Goal: Obtain resource: Obtain resource

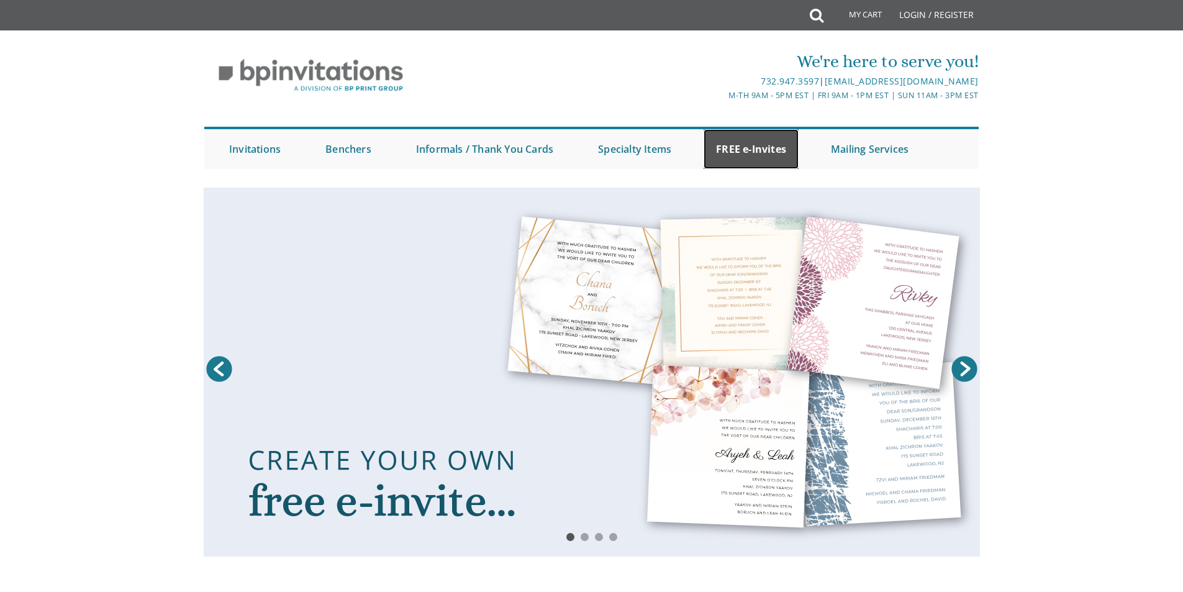
click at [732, 149] on link "FREE e-Invites" at bounding box center [751, 149] width 95 height 40
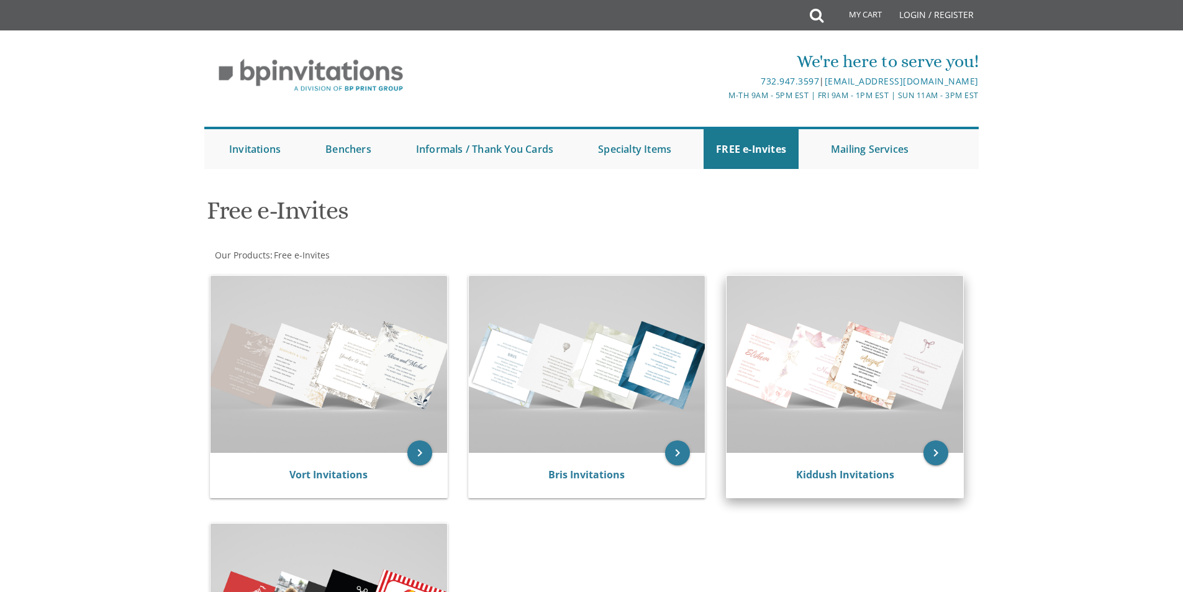
click at [830, 361] on img at bounding box center [845, 364] width 237 height 177
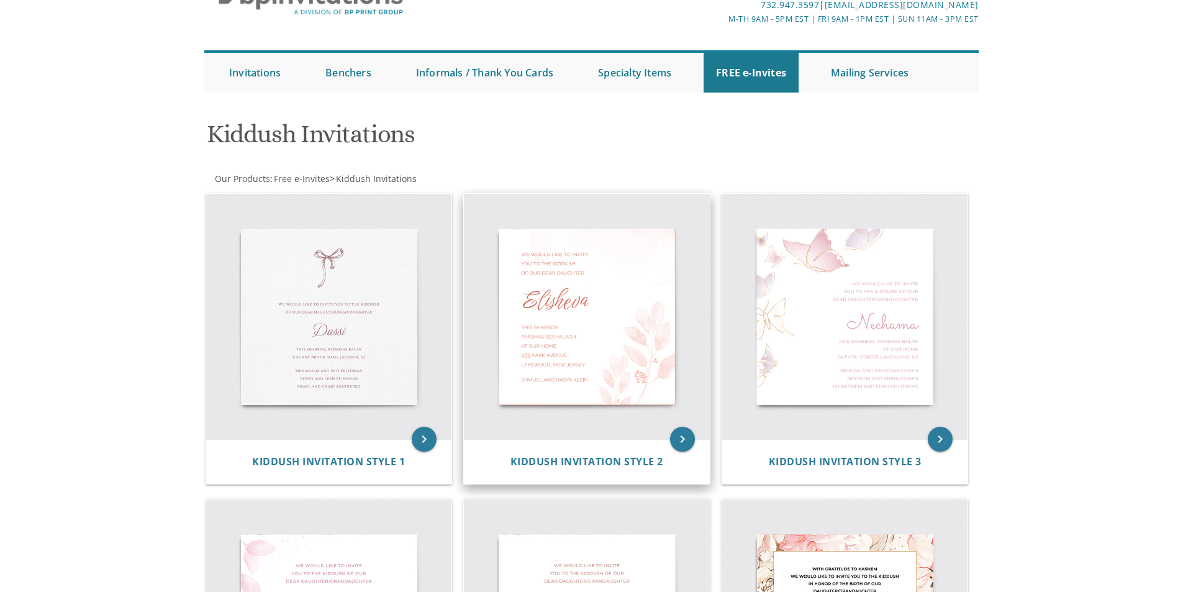
scroll to position [62, 0]
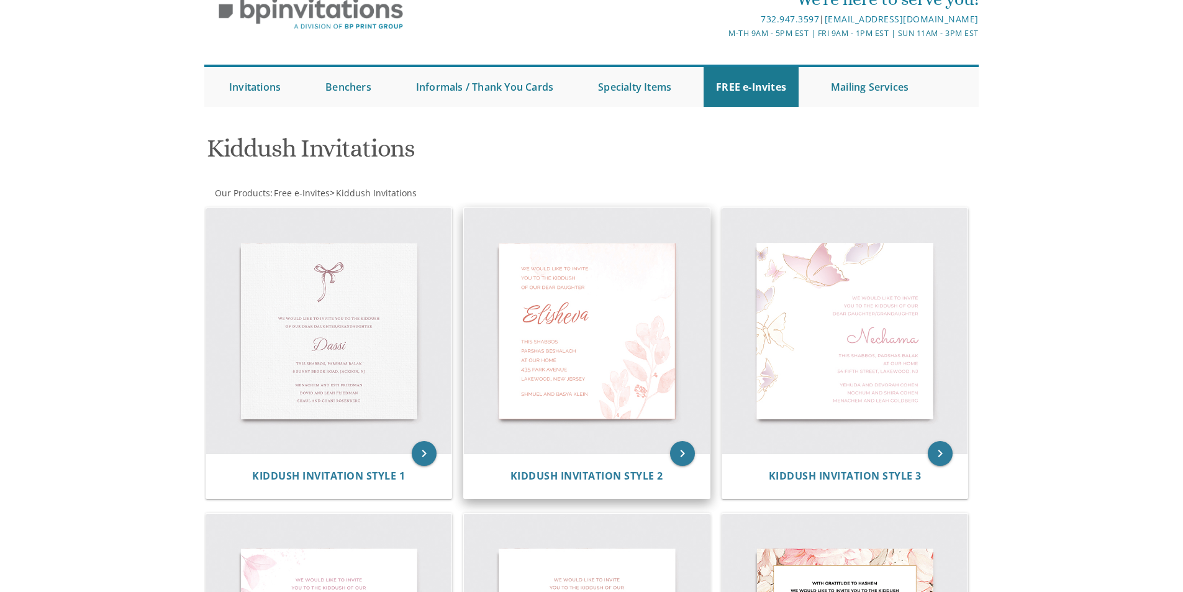
click at [605, 348] on img at bounding box center [587, 331] width 246 height 246
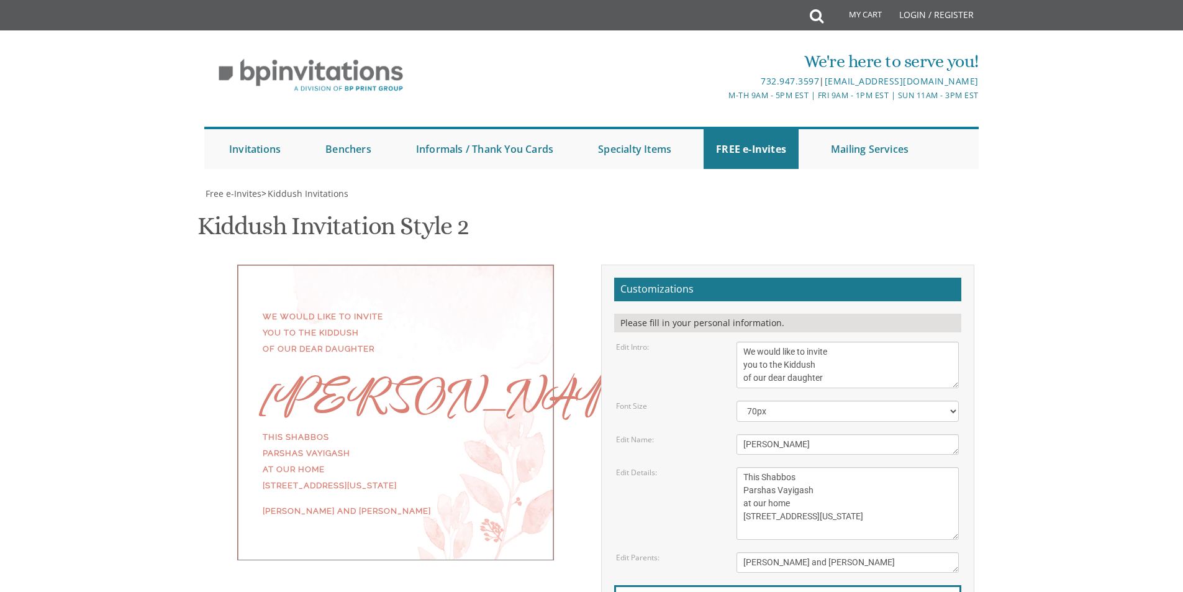
scroll to position [186, 0]
drag, startPoint x: 789, startPoint y: 261, endPoint x: 732, endPoint y: 264, distance: 57.2
click at [732, 434] on div "[PERSON_NAME]" at bounding box center [847, 444] width 241 height 20
type textarea "[PERSON_NAME]"
drag, startPoint x: 823, startPoint y: 304, endPoint x: 742, endPoint y: 305, distance: 80.8
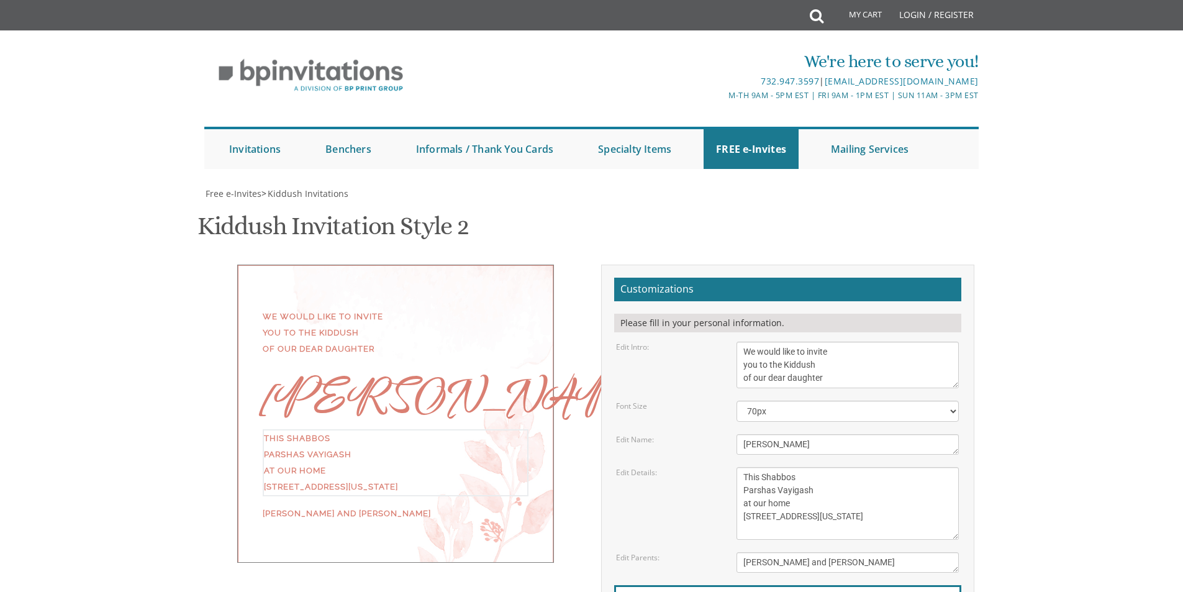
click at [742, 467] on textarea "This Shabbos Parshas Vayigash at our home [STREET_ADDRESS][US_STATE]" at bounding box center [848, 503] width 222 height 73
click at [745, 342] on textarea "We would like to invite you to the Kiddush of our dear daughter" at bounding box center [848, 365] width 222 height 47
click at [835, 342] on textarea "We would like to invite you to the Kiddush of our dear daughter" at bounding box center [848, 365] width 222 height 47
click at [829, 342] on textarea "We would like to invite you to the Kiddush of our dear daughter" at bounding box center [848, 365] width 222 height 47
click at [845, 342] on textarea "We would like to invite you to the Kiddush of our dear daughter" at bounding box center [848, 365] width 222 height 47
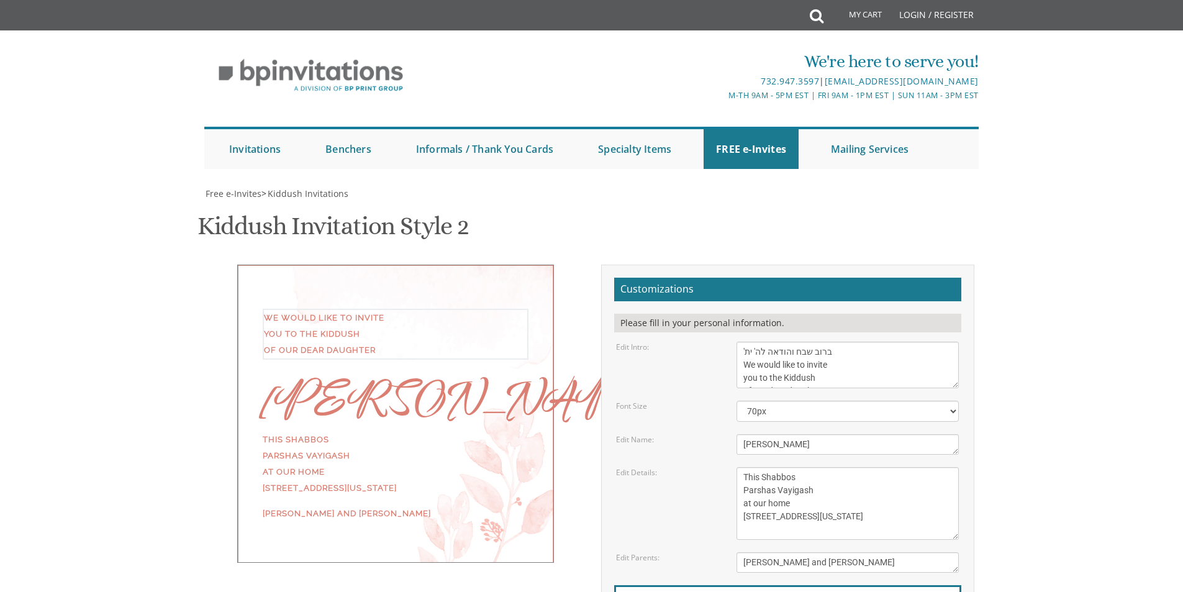
click at [743, 342] on textarea "We would like to invite you to the Kiddush of our dear daughter" at bounding box center [848, 365] width 222 height 47
type textarea "ברוב שבח והודאה לה' יתברך We would like to invite you to the Kiddush of our dea…"
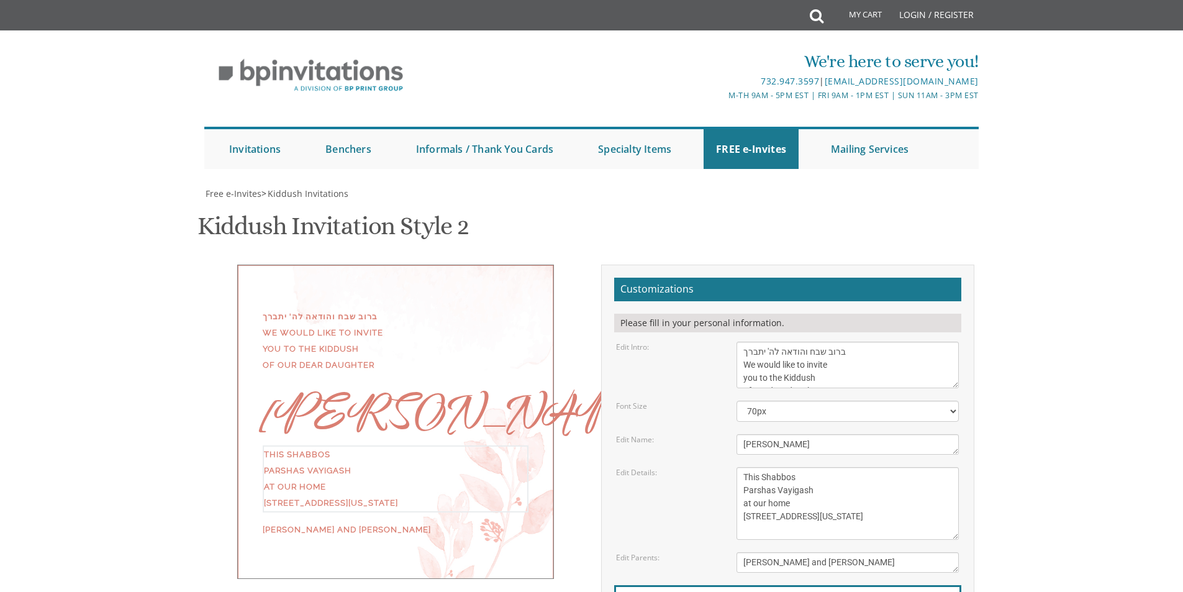
drag, startPoint x: 809, startPoint y: 309, endPoint x: 741, endPoint y: 310, distance: 68.3
click at [741, 467] on textarea "This Shabbos Parshas Vayigash at our home [STREET_ADDRESS][US_STATE]" at bounding box center [848, 503] width 222 height 73
drag, startPoint x: 754, startPoint y: 317, endPoint x: 843, endPoint y: 338, distance: 91.2
click at [843, 467] on textarea "This Shabbos Parshas Vayigash at our home [STREET_ADDRESS][US_STATE]" at bounding box center [848, 503] width 222 height 73
drag, startPoint x: 743, startPoint y: 315, endPoint x: 863, endPoint y: 345, distance: 124.3
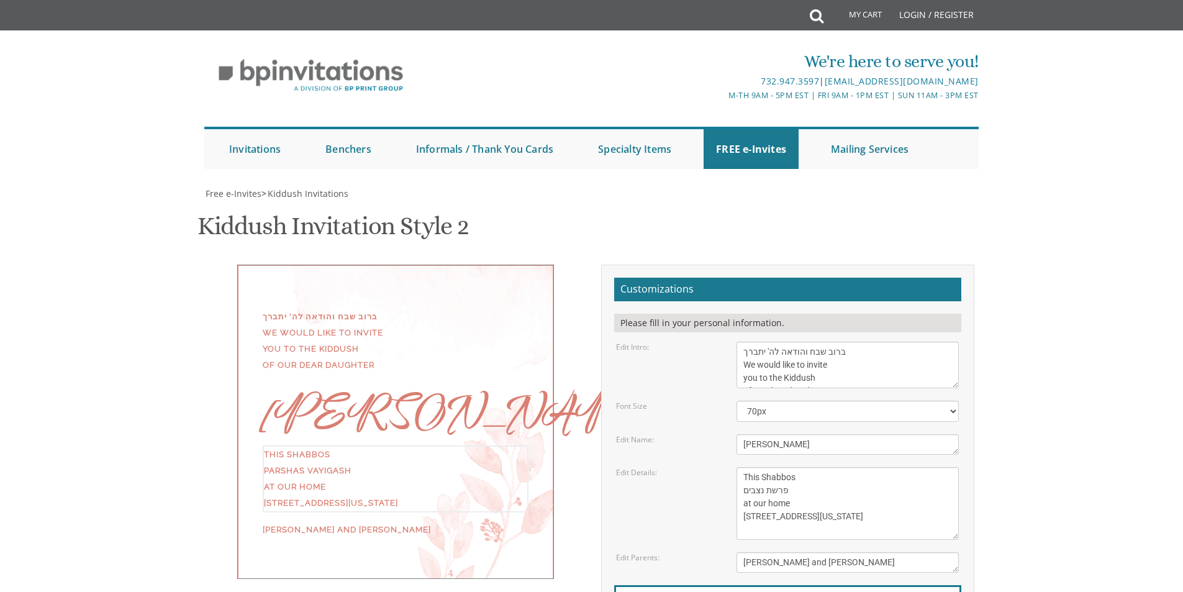
click at [863, 467] on textarea "This Shabbos Parshas Vayigash at our home [STREET_ADDRESS][US_STATE]" at bounding box center [848, 503] width 222 height 73
click at [755, 467] on textarea "This Shabbos Parshas Vayigash at our home [STREET_ADDRESS][US_STATE]" at bounding box center [848, 503] width 222 height 73
drag, startPoint x: 756, startPoint y: 315, endPoint x: 782, endPoint y: 317, distance: 26.2
click at [782, 467] on textarea "This Shabbos Parshas Vayigash at our home [STREET_ADDRESS][US_STATE]" at bounding box center [848, 503] width 222 height 73
drag, startPoint x: 754, startPoint y: 319, endPoint x: 794, endPoint y: 319, distance: 40.4
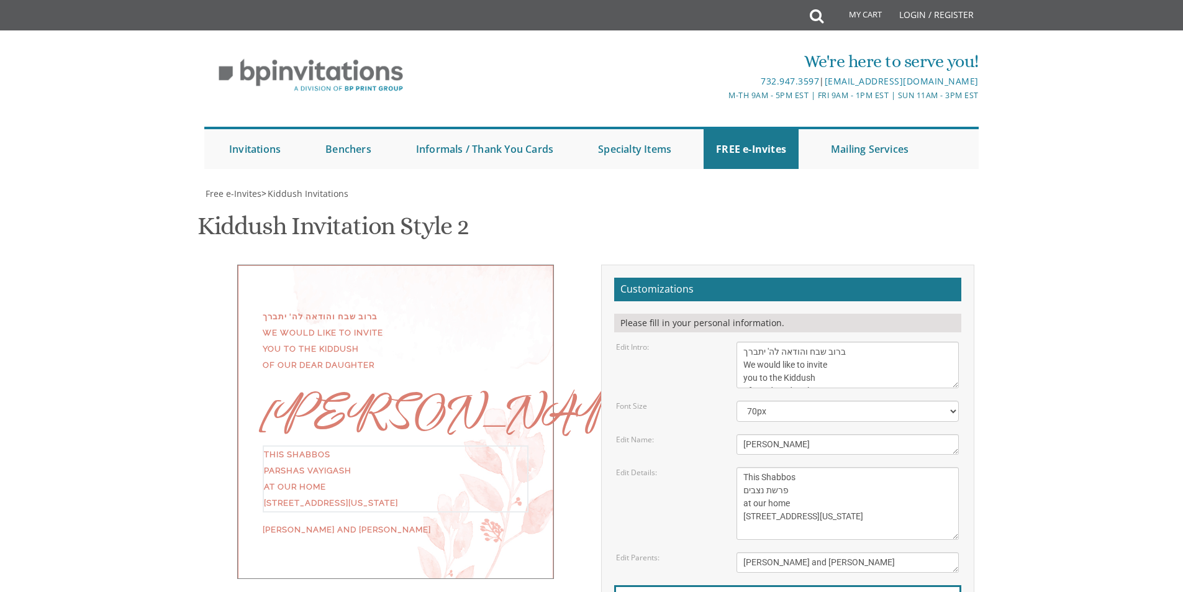
click at [794, 467] on textarea "This Shabbos Parshas Vayigash at our home [STREET_ADDRESS][US_STATE]" at bounding box center [848, 503] width 222 height 73
drag, startPoint x: 743, startPoint y: 332, endPoint x: 863, endPoint y: 342, distance: 121.0
click at [863, 467] on textarea "This Shabbos Parshas Vayigash at our home [STREET_ADDRESS][US_STATE]" at bounding box center [848, 503] width 222 height 73
type textarea "This Shabbos פרשת נצבים at כולל [DEMOGRAPHIC_DATA][PERSON_NAME] ([PERSON_NAME],…"
drag, startPoint x: 864, startPoint y: 378, endPoint x: 673, endPoint y: 389, distance: 191.0
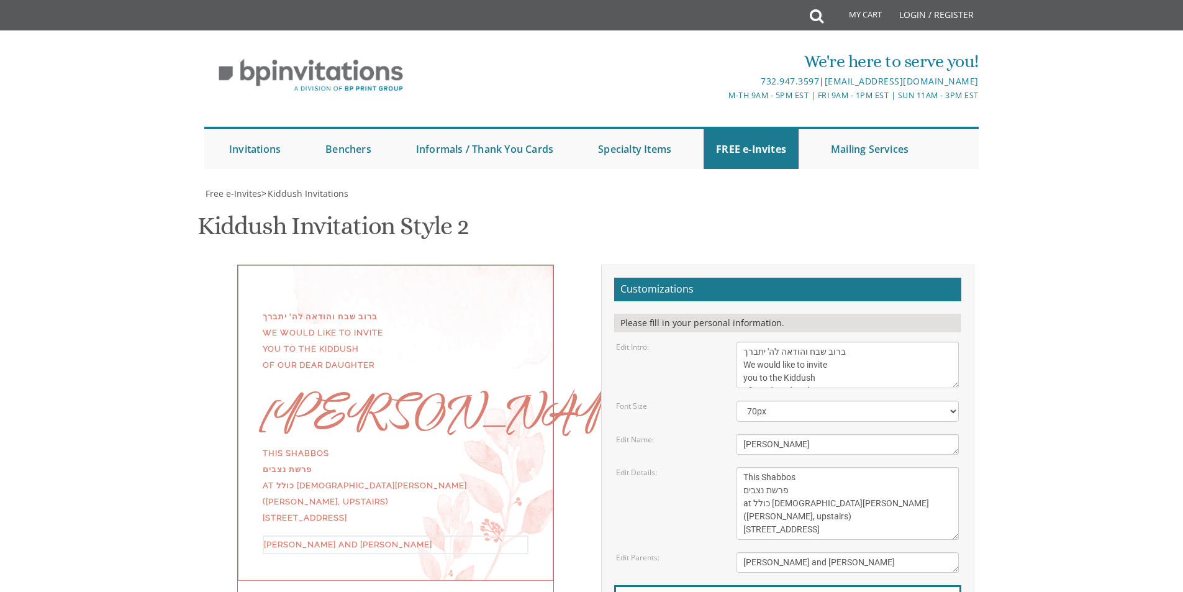
click at [673, 389] on form "Customizations Please fill in your personal information. Edit Intro: We would l…" at bounding box center [787, 480] width 347 height 405
type textarea "[PERSON_NAME] [PERSON_NAME]"
drag, startPoint x: 771, startPoint y: 257, endPoint x: 717, endPoint y: 249, distance: 54.5
click at [717, 434] on div "Edit Name: [GEOGRAPHIC_DATA]" at bounding box center [787, 444] width 361 height 20
type textarea "[PERSON_NAME]"
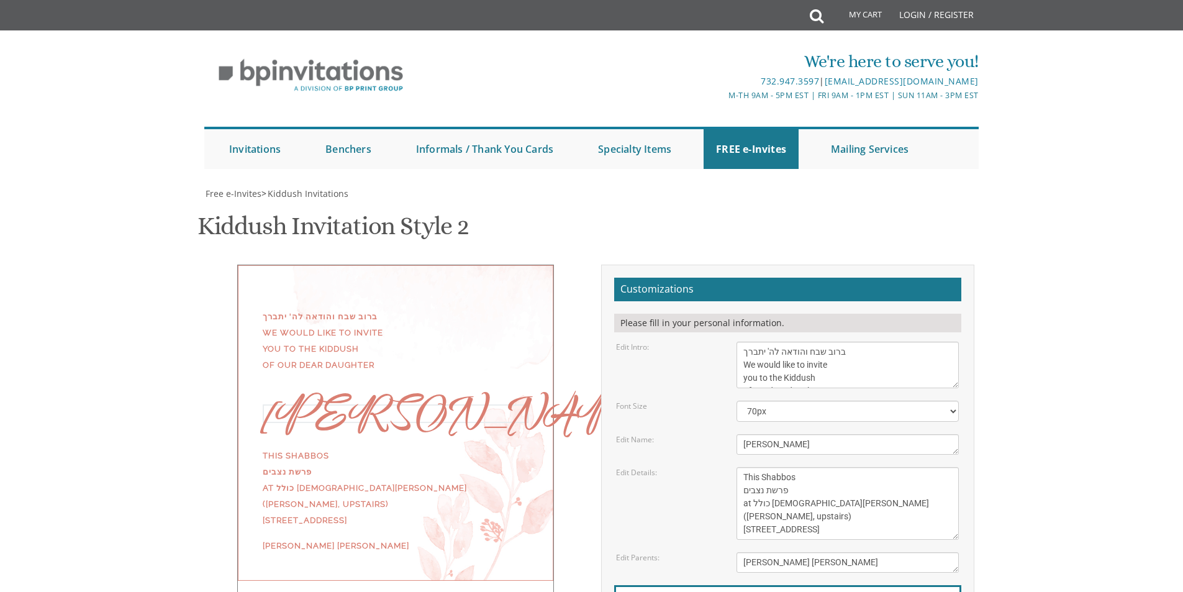
click at [690, 467] on div "Edit Details: This Shabbos Parshas Vayigash at our home [STREET_ADDRESS][US_STA…" at bounding box center [787, 503] width 361 height 73
click at [796, 401] on select "40px 50px 60px 70px 80px" at bounding box center [848, 411] width 222 height 21
click at [797, 401] on select "40px 50px 60px 70px 80px" at bounding box center [848, 411] width 222 height 21
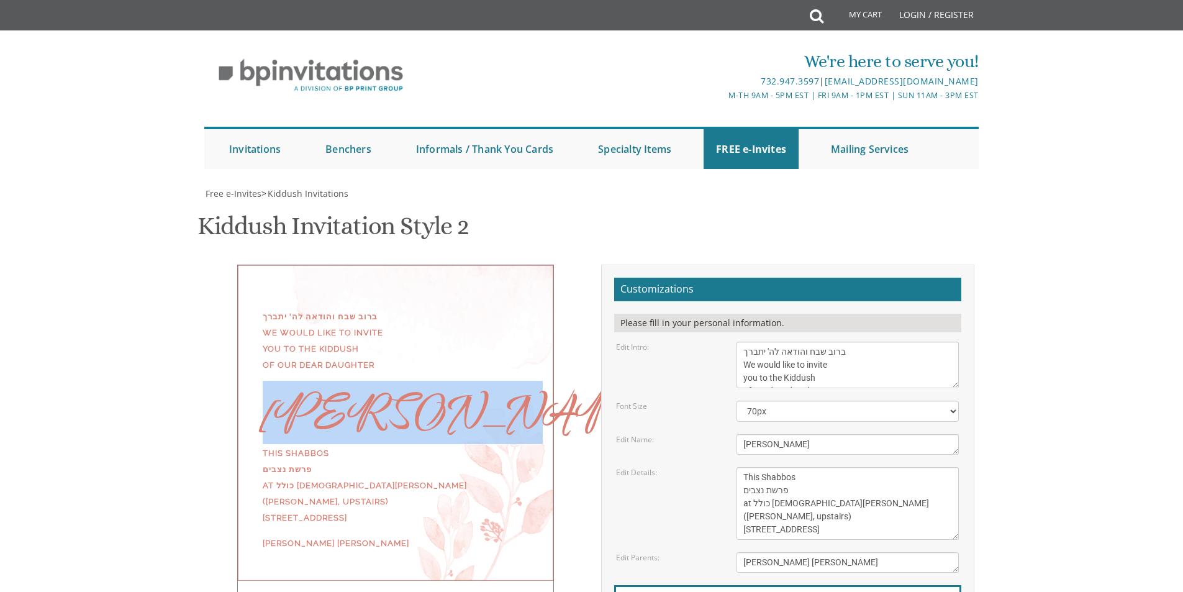
drag, startPoint x: 437, startPoint y: 227, endPoint x: 255, endPoint y: 224, distance: 182.0
click at [255, 265] on div "ברוב שבח והודאה לה' יתברך We would like to invite you to the Kiddush of our dea…" at bounding box center [395, 429] width 317 height 328
drag, startPoint x: 286, startPoint y: 220, endPoint x: 314, endPoint y: 210, distance: 29.7
click at [314, 404] on div "[PERSON_NAME]" at bounding box center [396, 412] width 266 height 16
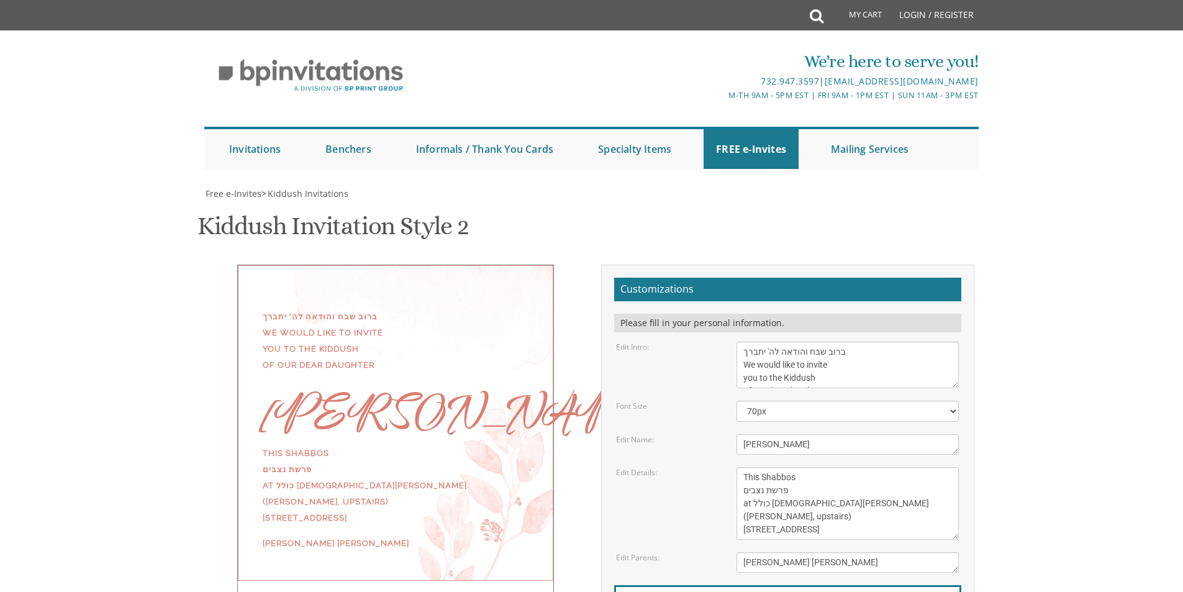
scroll to position [435, 0]
type input "[EMAIL_ADDRESS][DOMAIN_NAME]"
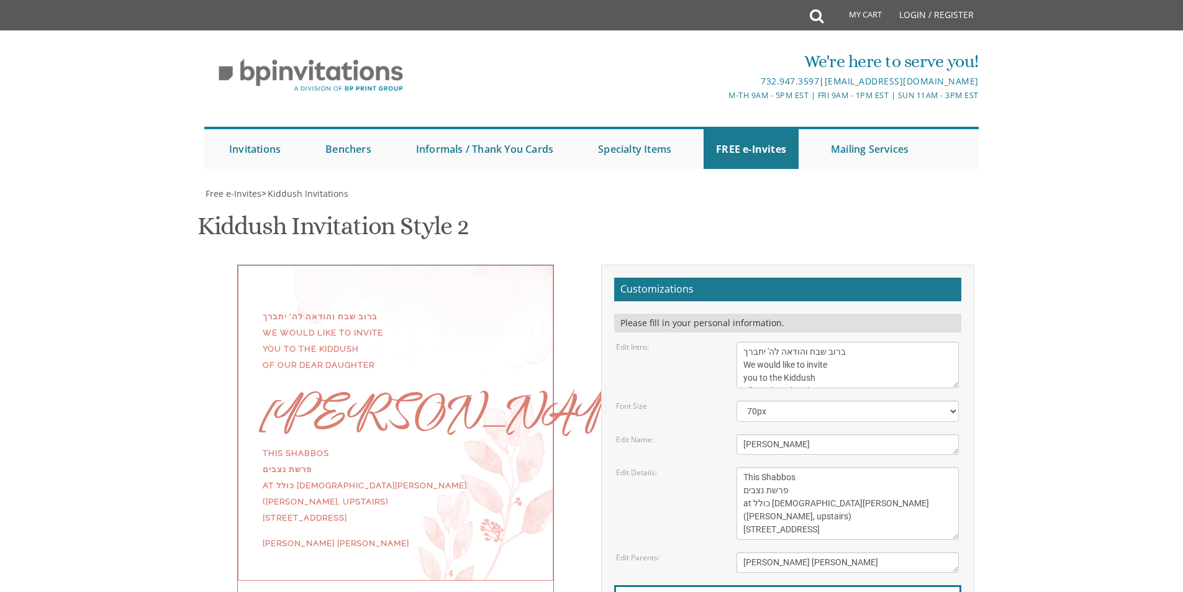
click at [806, 401] on select "40px 50px 60px 70px 80px" at bounding box center [848, 411] width 222 height 21
select select "60px"
click at [737, 401] on select "40px 50px 60px 70px 80px" at bounding box center [848, 411] width 222 height 21
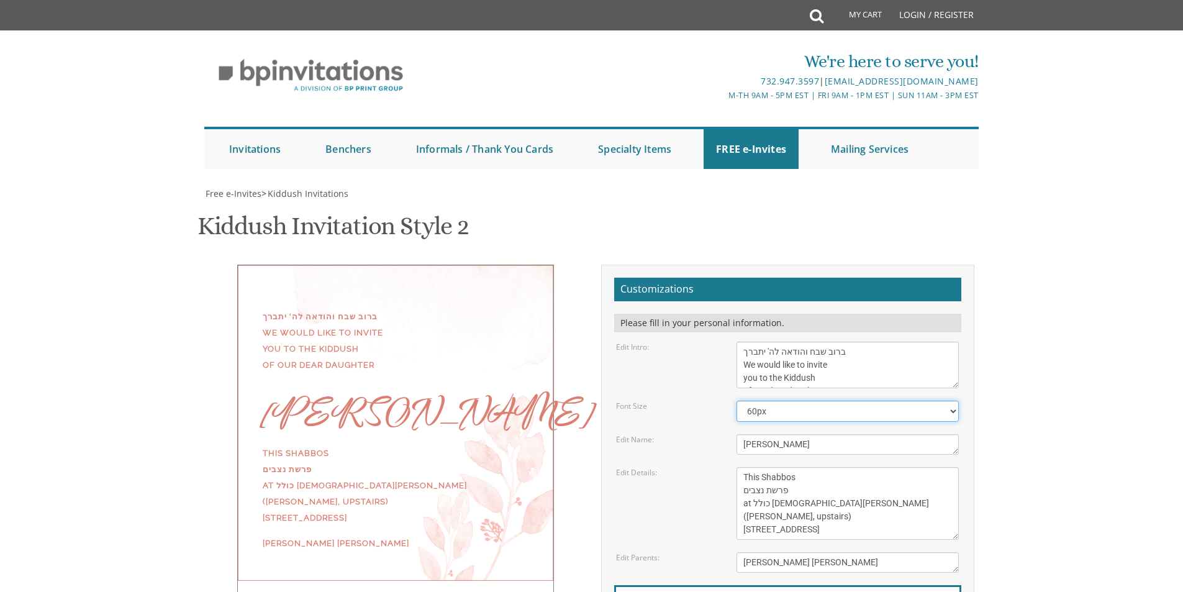
click at [794, 401] on select "40px 50px 60px 70px 80px" at bounding box center [848, 411] width 222 height 21
click at [566, 288] on div "ברוב שבח והודאה לה' יתברך We would like to invite you to the Kiddush of our dea…" at bounding box center [395, 429] width 373 height 328
click at [956, 342] on textarea "We would like to invite you to the Kiddush of our dear daughter" at bounding box center [848, 365] width 222 height 47
click at [855, 314] on div "Please fill in your personal information." at bounding box center [787, 323] width 347 height 19
click at [885, 342] on textarea "We would like to invite you to the Kiddush of our dear daughter" at bounding box center [848, 365] width 222 height 47
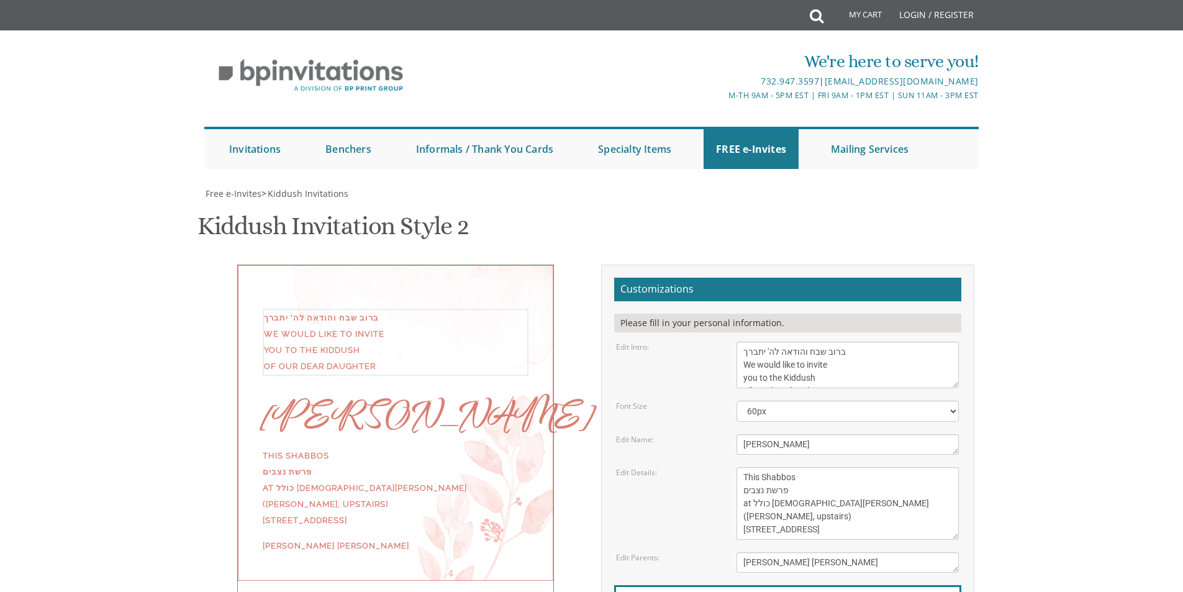
click at [885, 342] on textarea "We would like to invite you to the Kiddush of our dear daughter" at bounding box center [848, 365] width 222 height 47
click at [952, 342] on textarea "We would like to invite you to the Kiddush of our dear daughter" at bounding box center [848, 365] width 222 height 47
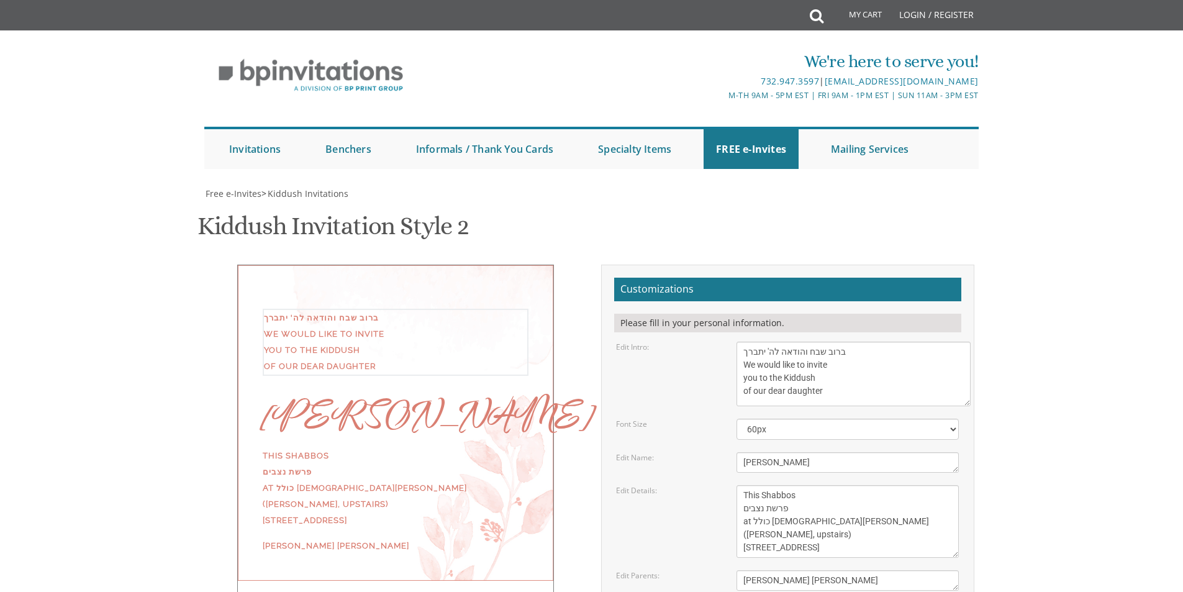
drag, startPoint x: 953, startPoint y: 257, endPoint x: 965, endPoint y: 275, distance: 21.5
click at [965, 342] on textarea "We would like to invite you to the Kiddush of our dear daughter" at bounding box center [854, 374] width 234 height 65
drag, startPoint x: 965, startPoint y: 276, endPoint x: 960, endPoint y: 270, distance: 8.8
click at [960, 342] on textarea "We would like to invite you to the Kiddush of our dear daughter" at bounding box center [851, 371] width 229 height 58
click at [711, 342] on div "Edit Intro: We would like to invite you to the Kiddush of our dear daughter" at bounding box center [787, 371] width 361 height 58
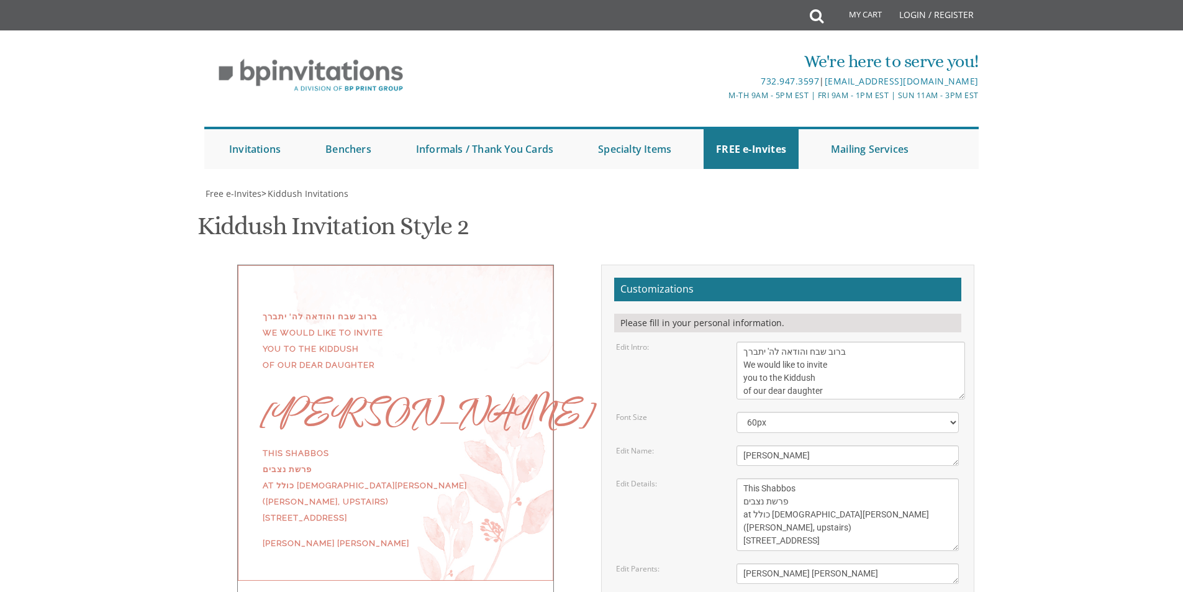
click at [404, 404] on div "[PERSON_NAME]" at bounding box center [396, 412] width 266 height 16
click at [743, 445] on textarea "[PERSON_NAME]" at bounding box center [848, 455] width 222 height 20
click at [742, 445] on textarea "[PERSON_NAME]" at bounding box center [848, 455] width 222 height 20
click at [811, 445] on textarea "[PERSON_NAME]" at bounding box center [848, 455] width 222 height 20
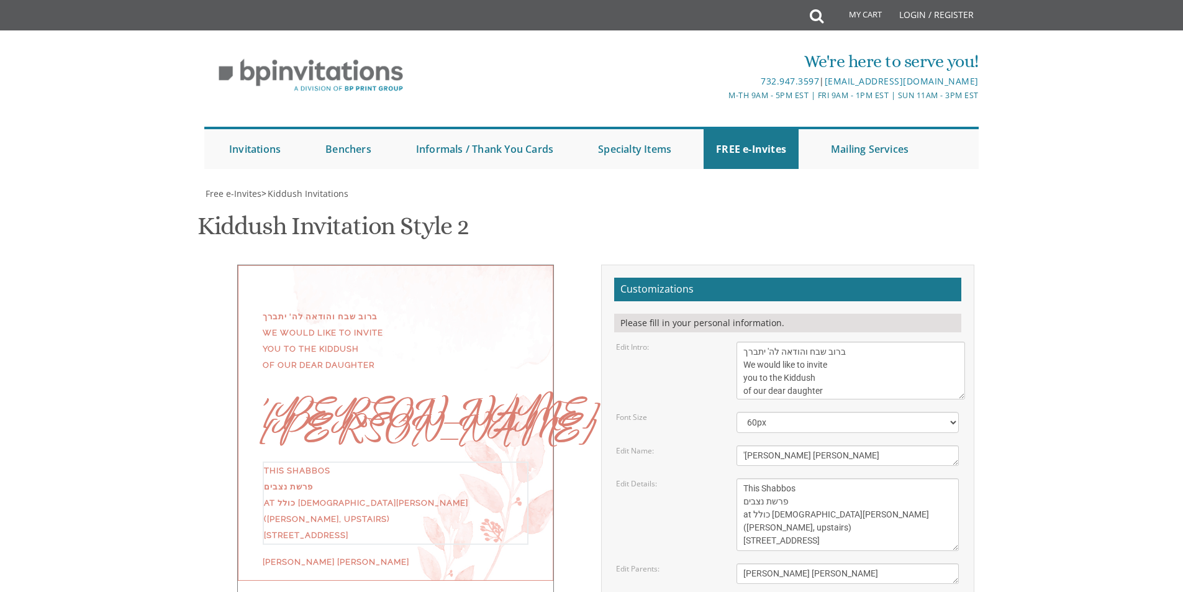
click at [775, 478] on textarea "This Shabbos Parshas Vayigash at our home [STREET_ADDRESS][US_STATE]" at bounding box center [848, 514] width 222 height 73
click at [831, 445] on textarea "[PERSON_NAME]" at bounding box center [848, 455] width 222 height 20
click at [425, 404] on div "'[PERSON_NAME] [PERSON_NAME]" at bounding box center [396, 420] width 266 height 32
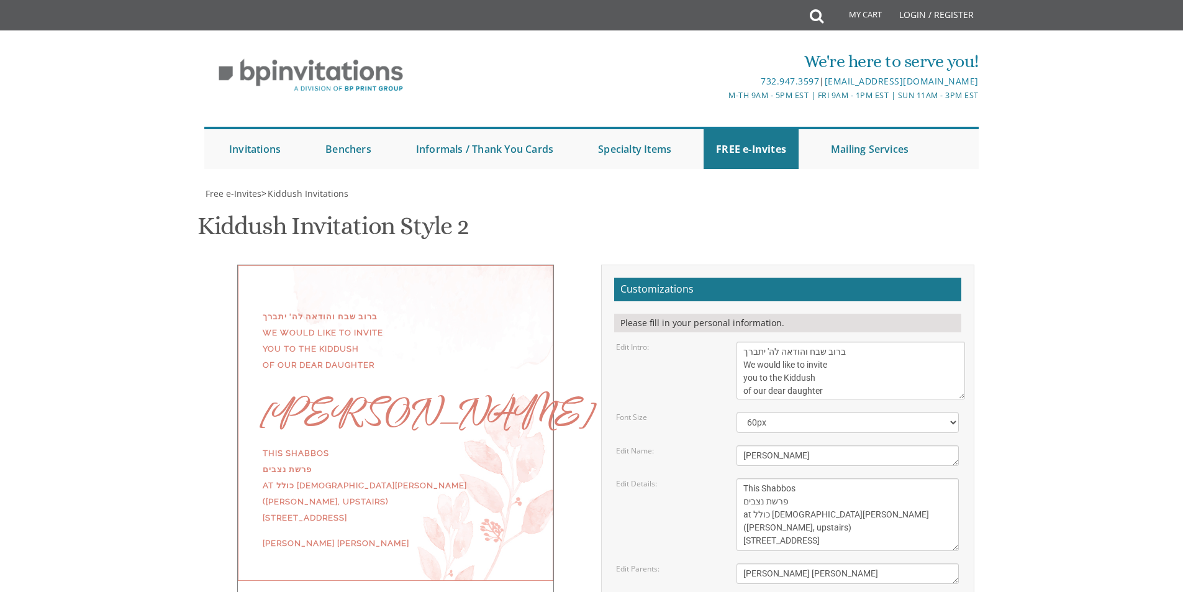
click at [589, 338] on div "ברוב שבח והודאה לה' יתברך We would like to invite you to the Kiddush of our dea…" at bounding box center [396, 436] width 392 height 343
drag, startPoint x: 745, startPoint y: 330, endPoint x: 734, endPoint y: 334, distance: 12.2
click at [734, 445] on div "[PERSON_NAME]" at bounding box center [847, 455] width 241 height 20
type textarea "[PERSON_NAME]"
click at [701, 478] on div "Edit Details: This Shabbos Parshas Vayigash at our home [STREET_ADDRESS][US_STA…" at bounding box center [787, 514] width 361 height 73
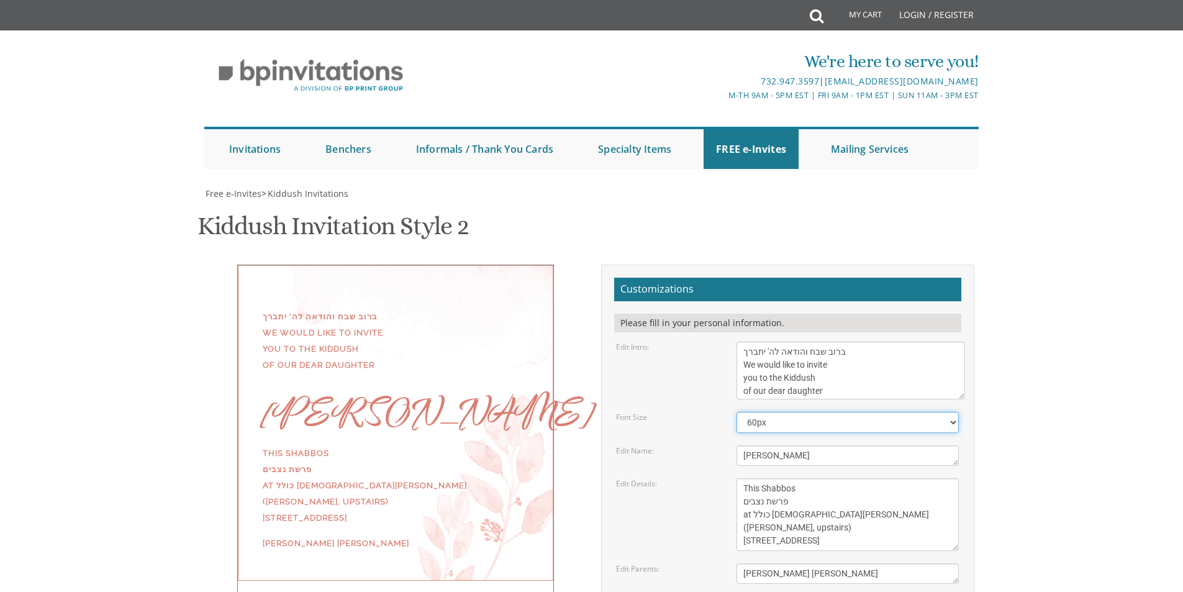
click at [809, 412] on select "40px 50px 60px 70px 80px" at bounding box center [848, 422] width 222 height 21
click at [737, 412] on select "40px 50px 60px 70px 80px" at bounding box center [848, 422] width 222 height 21
click at [751, 412] on select "40px 50px 60px 70px 80px" at bounding box center [848, 422] width 222 height 21
select select "60px"
click at [737, 412] on select "40px 50px 60px 70px 80px" at bounding box center [848, 422] width 222 height 21
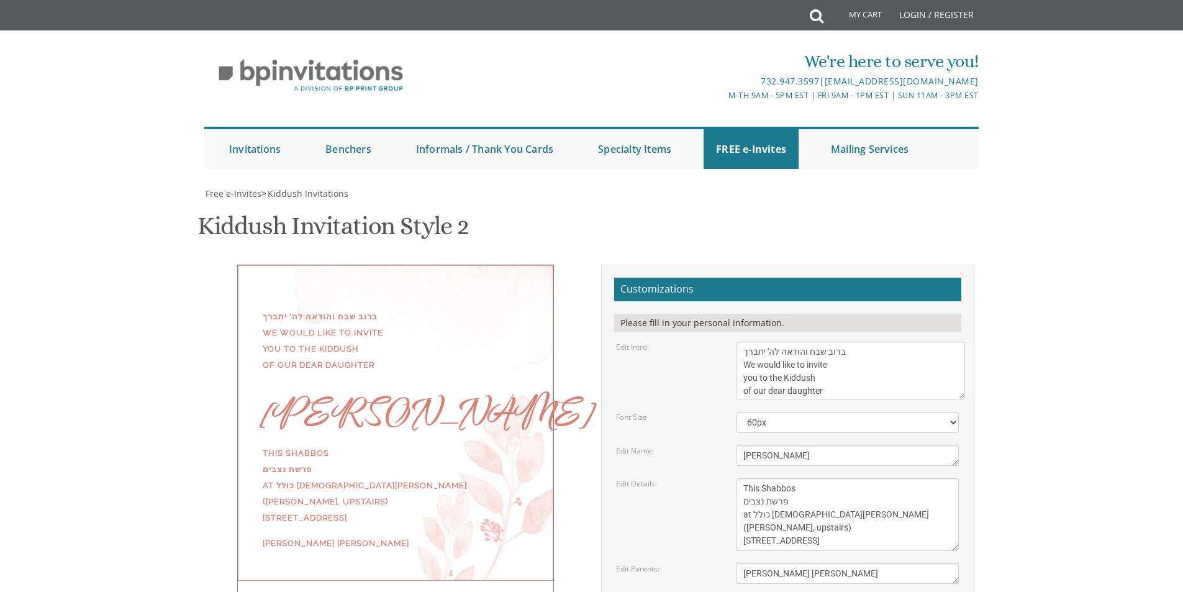
click at [642, 350] on form "Customizations Please fill in your personal information. Edit Intro: We would l…" at bounding box center [787, 486] width 347 height 416
click at [658, 478] on div "Edit Details: This Shabbos Parshas Vayigash at our home [STREET_ADDRESS][US_STA…" at bounding box center [787, 514] width 361 height 73
drag, startPoint x: 347, startPoint y: 357, endPoint x: 381, endPoint y: 360, distance: 33.6
click at [381, 445] on div "This Shabbos פרשת נצבים at כולל [DEMOGRAPHIC_DATA][PERSON_NAME] ([PERSON_NAME],…" at bounding box center [396, 485] width 266 height 81
click at [380, 445] on div "This Shabbos פרשת נצבים at כולל [DEMOGRAPHIC_DATA][PERSON_NAME] ([PERSON_NAME],…" at bounding box center [396, 485] width 266 height 81
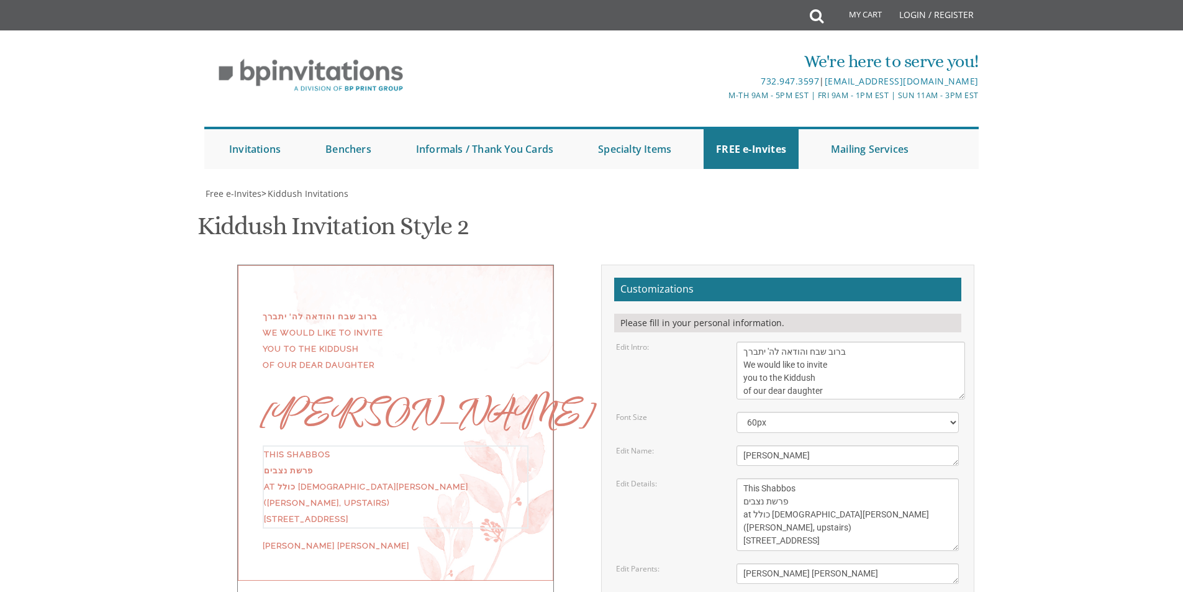
click at [793, 478] on textarea "This Shabbos Parshas Vayigash at our home [STREET_ADDRESS][US_STATE]" at bounding box center [848, 514] width 222 height 73
click at [828, 478] on textarea "This Shabbos Parshas Vayigash at our home [STREET_ADDRESS][US_STATE]" at bounding box center [848, 514] width 222 height 73
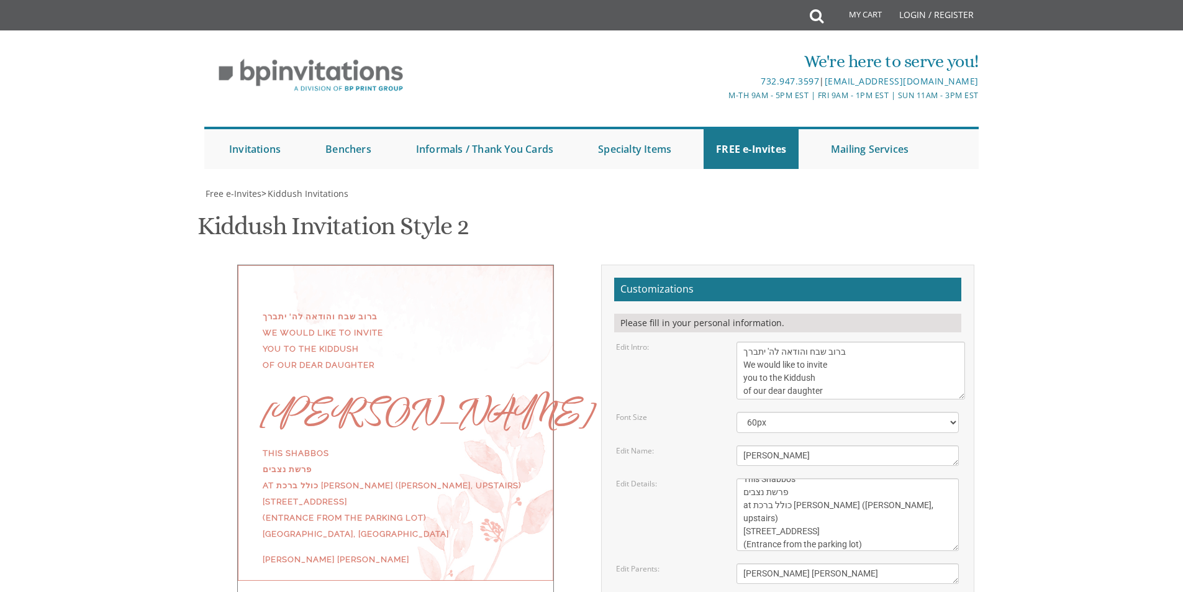
click at [689, 478] on div "Edit Details: This Shabbos Parshas Vayigash at our home [STREET_ADDRESS][US_STA…" at bounding box center [787, 514] width 361 height 73
click at [292, 547] on div "ברוב שבח והודאה לה' יתברך We would like to invite you to the Kiddush of our dea…" at bounding box center [395, 437] width 317 height 344
click at [407, 360] on div "ברוב שבח והודאה לה' יתברך We would like to invite you to the Kiddush of our dea…" at bounding box center [592, 490] width 784 height 451
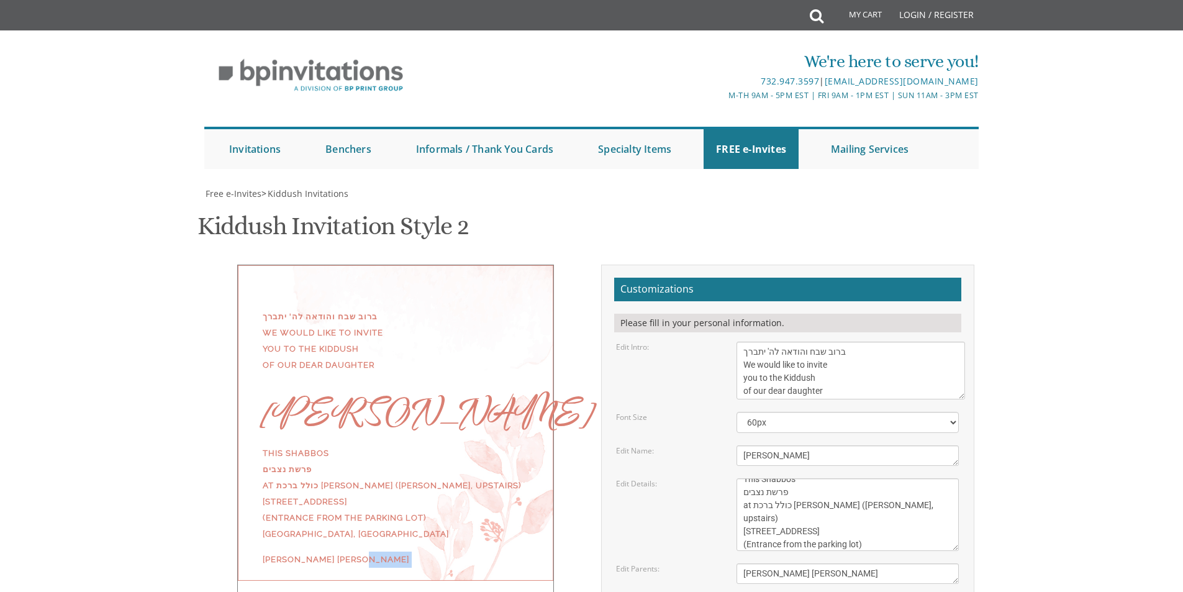
click at [407, 359] on div "ברוב שבח והודאה לה' יתברך We would like to invite you to the Kiddush of our dea…" at bounding box center [592, 490] width 784 height 451
type textarea "This Shabbos פרשת נצבים at כולל [DEMOGRAPHIC_DATA][PERSON_NAME] ([PERSON_NAME],…"
click at [472, 500] on div "ברוב שבח והודאה לה' יתברך We would like to invite you to the Kiddush of our dea…" at bounding box center [592, 490] width 784 height 451
